Goal: Understand process/instructions: Learn about a topic

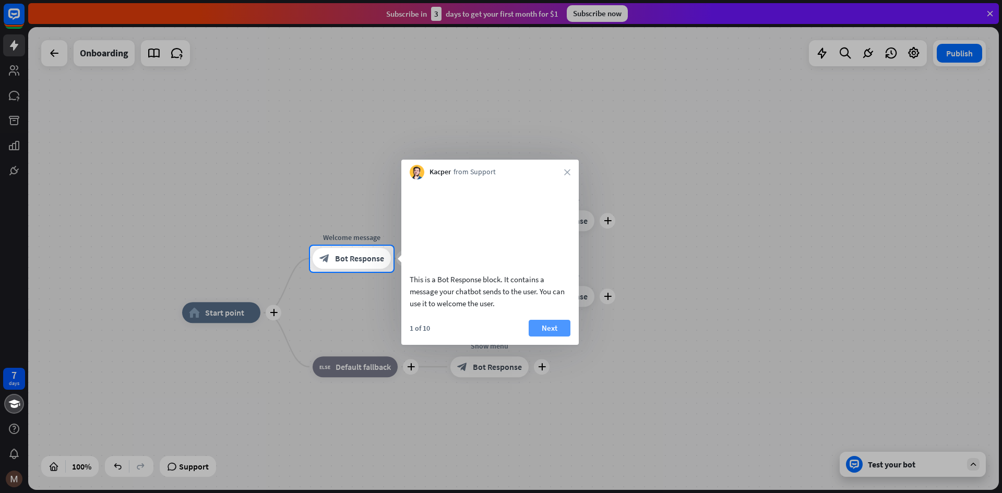
click at [561, 337] on button "Next" at bounding box center [550, 328] width 42 height 17
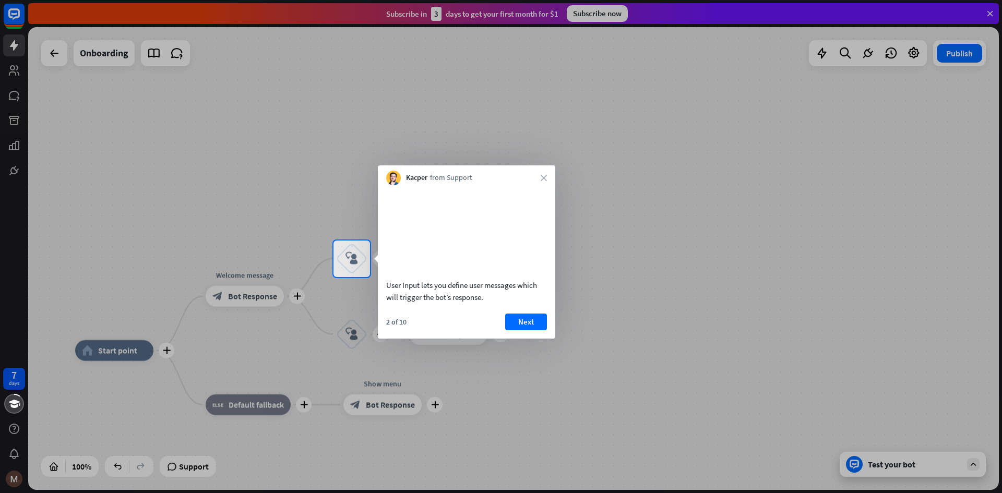
click at [544, 173] on div "Kacper from Support close" at bounding box center [467, 175] width 178 height 20
click at [540, 330] on button "Next" at bounding box center [526, 322] width 42 height 17
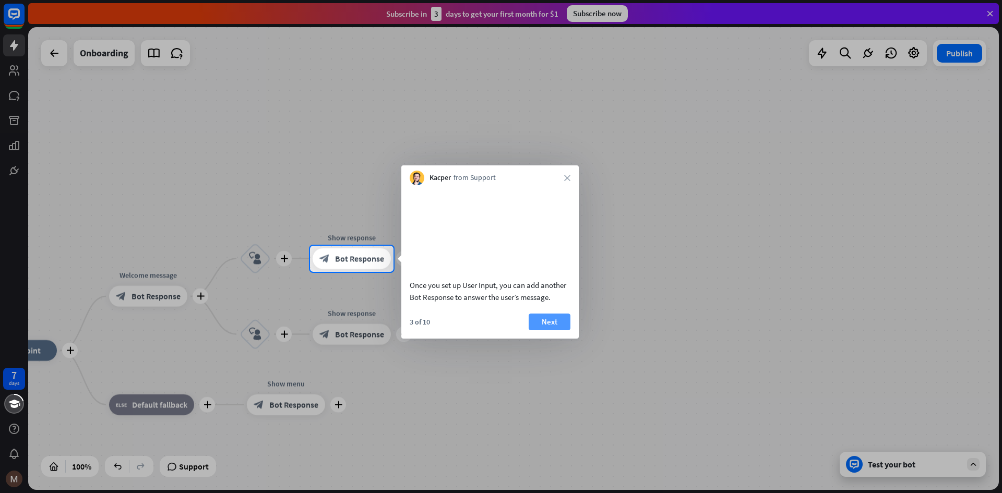
click at [550, 330] on button "Next" at bounding box center [550, 322] width 42 height 17
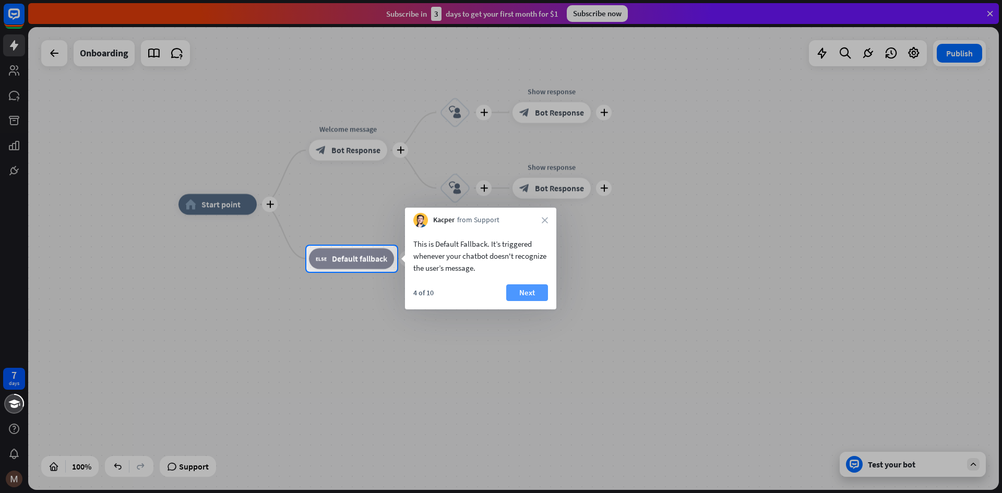
click at [525, 299] on button "Next" at bounding box center [527, 293] width 42 height 17
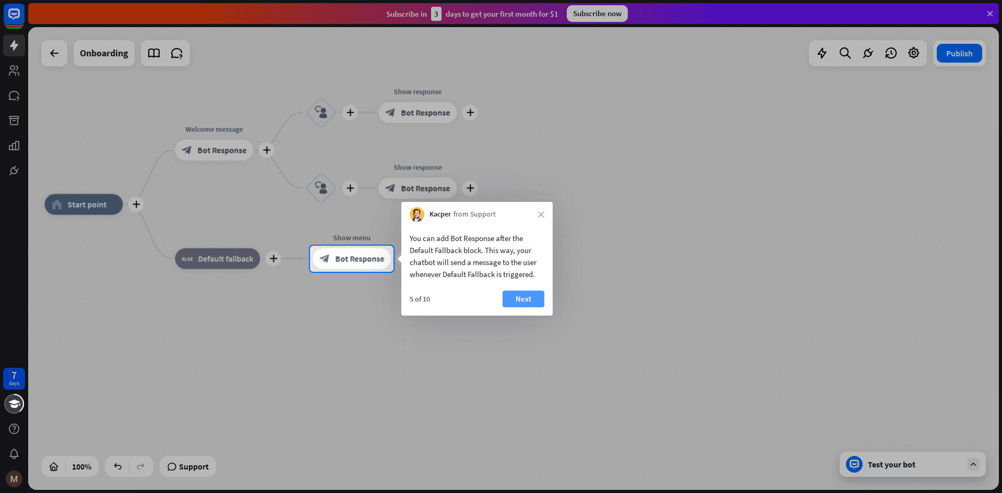
click at [536, 292] on button "Next" at bounding box center [524, 299] width 42 height 17
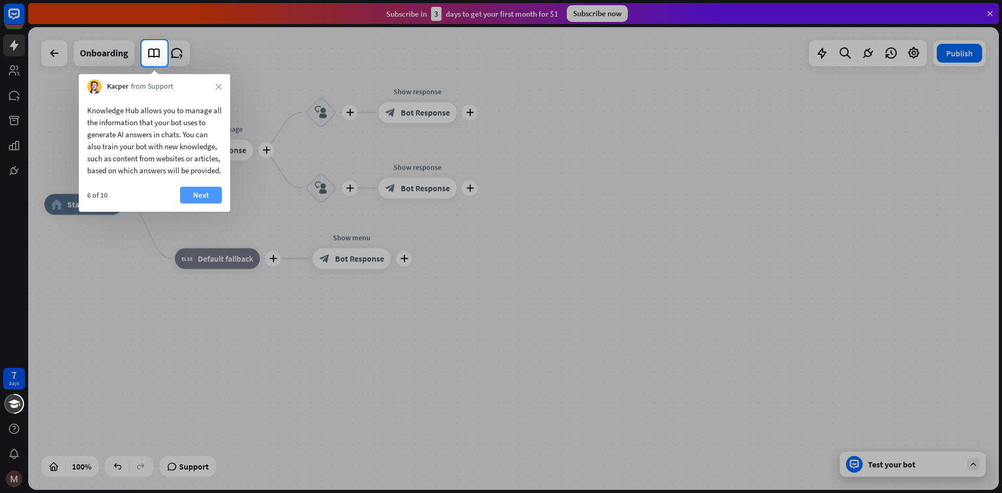
click at [205, 204] on button "Next" at bounding box center [201, 195] width 42 height 17
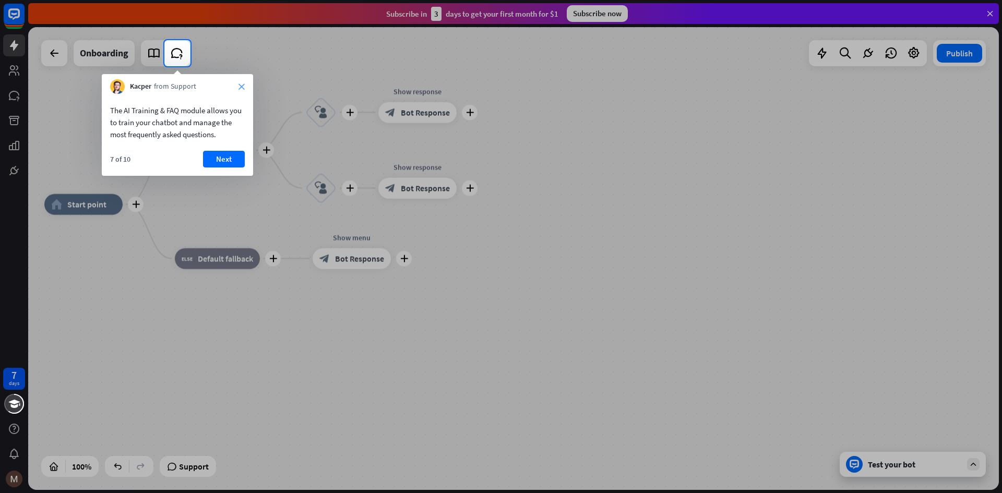
click at [243, 86] on icon "close" at bounding box center [242, 87] width 6 height 6
click at [242, 85] on div "Kacper from Support" at bounding box center [177, 84] width 151 height 20
click at [207, 153] on button "Yes, leave" at bounding box center [212, 154] width 65 height 17
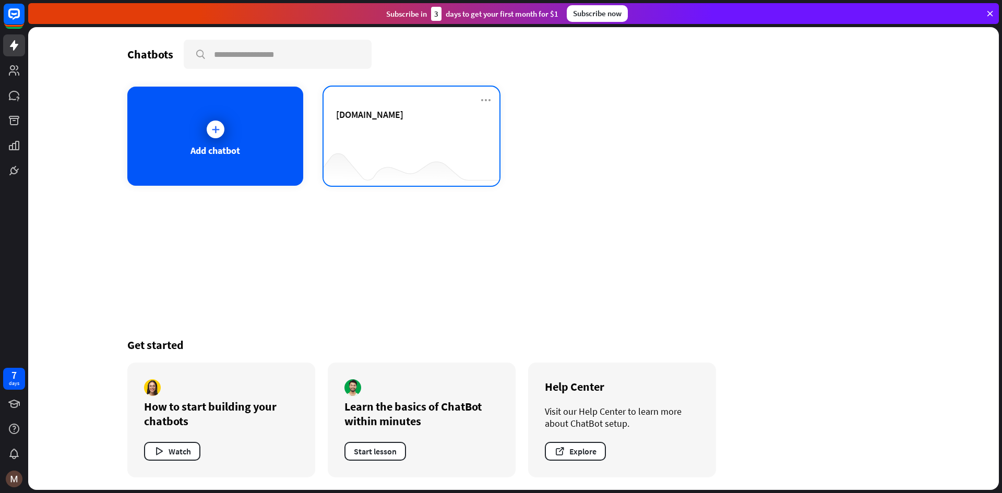
click at [396, 144] on div "[DOMAIN_NAME]" at bounding box center [411, 127] width 151 height 37
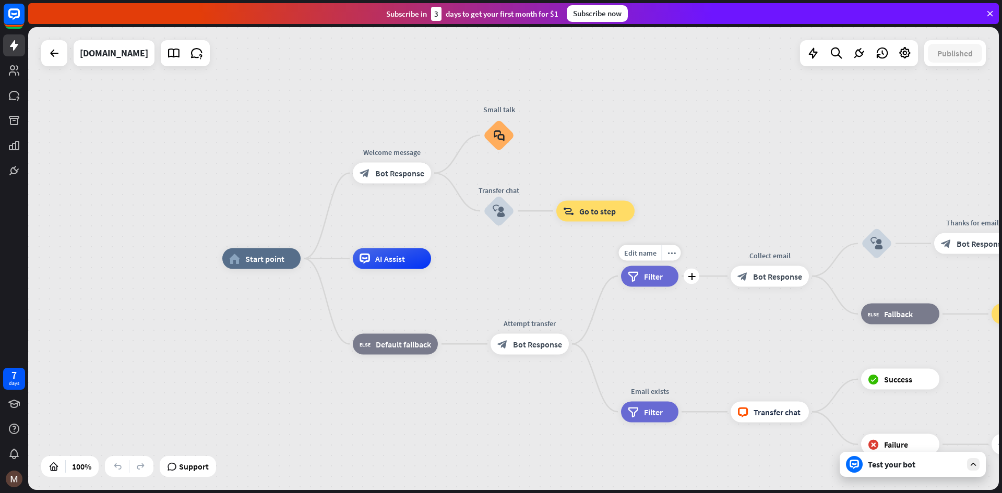
click at [656, 280] on span "Filter" at bounding box center [653, 276] width 19 height 10
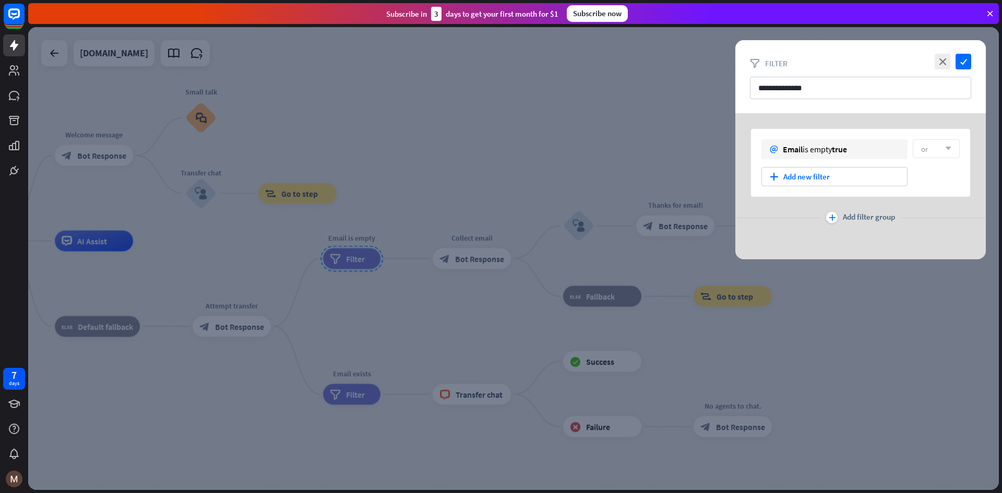
click at [780, 350] on div at bounding box center [513, 258] width 971 height 463
